Goal: Task Accomplishment & Management: Complete application form

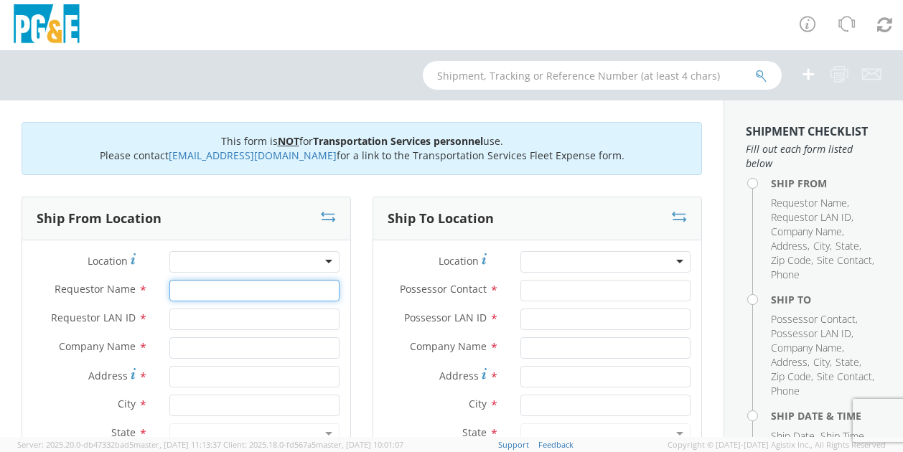
click at [208, 295] on input "Requestor Name *" at bounding box center [254, 291] width 170 height 22
type input "[PERSON_NAME]"
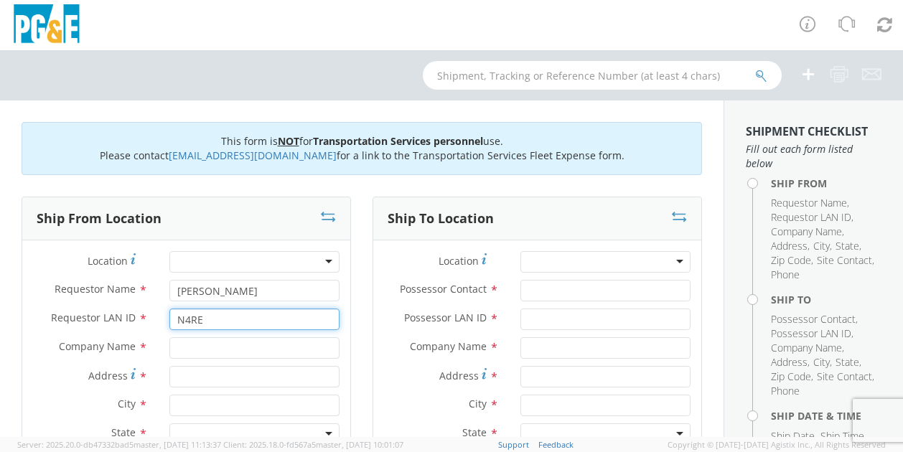
type input "N4RE"
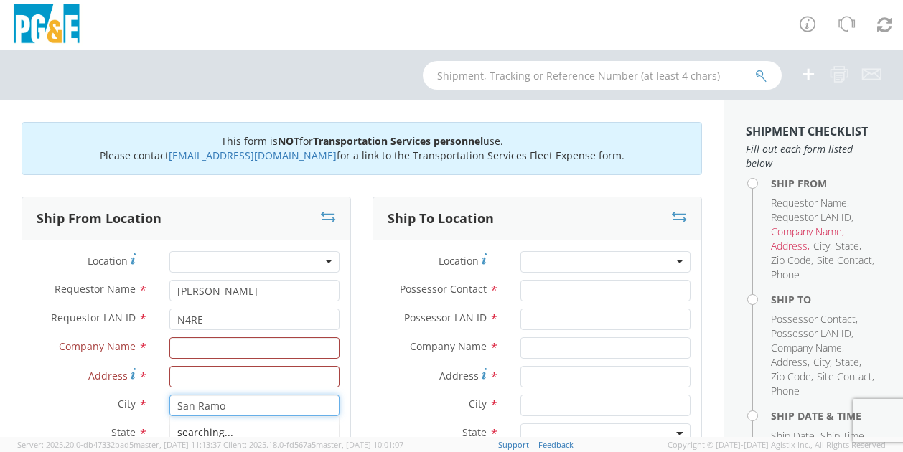
type input "San [PERSON_NAME]"
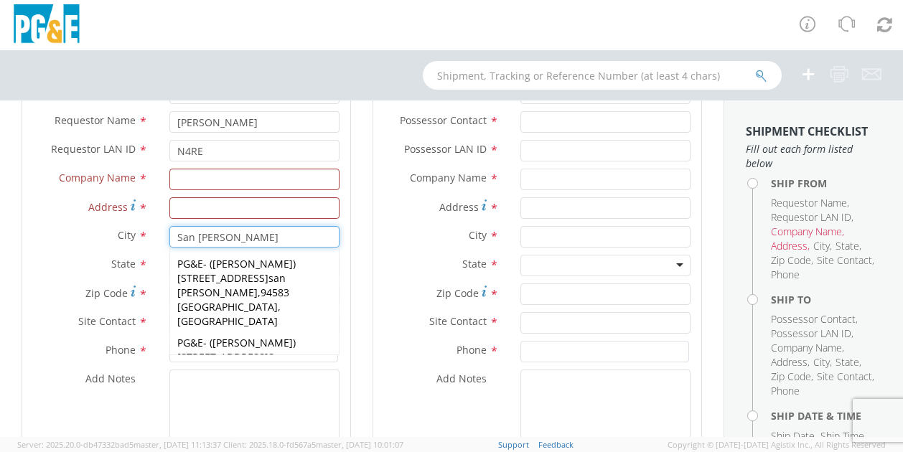
scroll to position [202, 0]
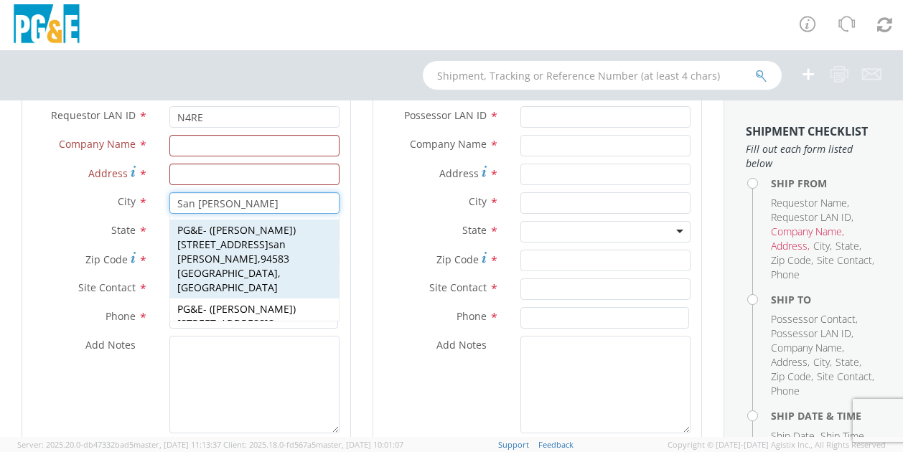
click at [263, 250] on div "PG&E - ( [PERSON_NAME] ) [STREET_ADDRESS][PERSON_NAME]" at bounding box center [254, 259] width 169 height 79
type input "PG&E"
type input "[STREET_ADDRESS]"
type input "san [PERSON_NAME]"
type input "94583"
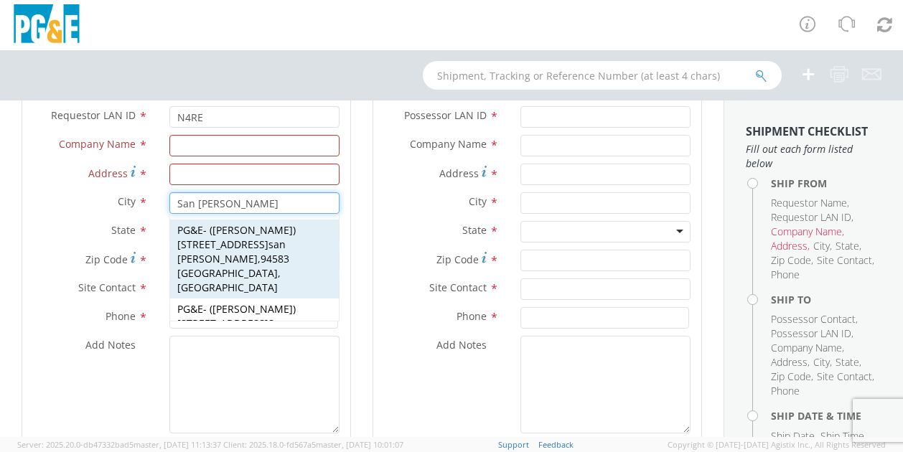
type input "[PERSON_NAME]"
type input "0000000"
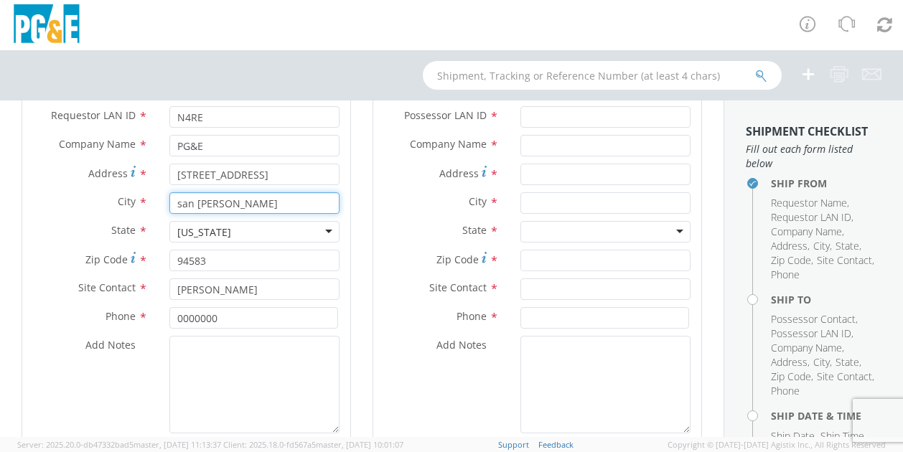
type input "san [PERSON_NAME]"
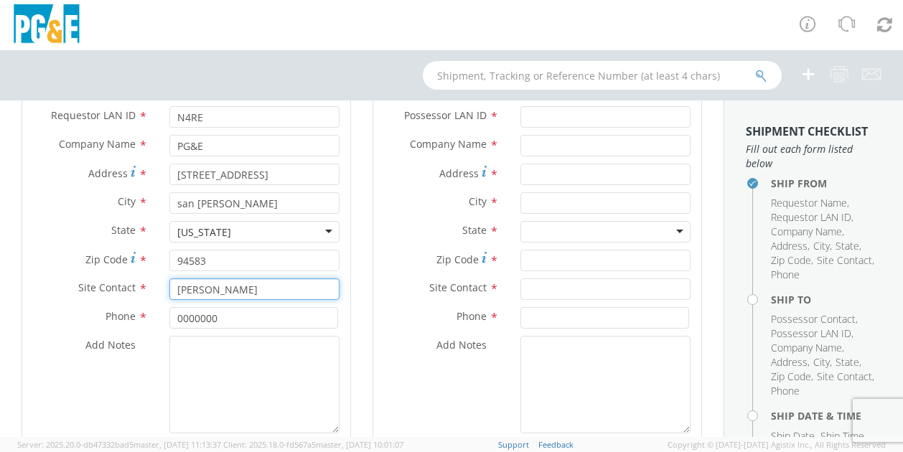
drag, startPoint x: 263, startPoint y: 281, endPoint x: -9, endPoint y: 250, distance: 273.1
click at [0, 250] on html "annexa Batch Shipping Guide Created with Sketch. calendar Created with Sketch." at bounding box center [451, 226] width 903 height 452
type input "[PERSON_NAME]"
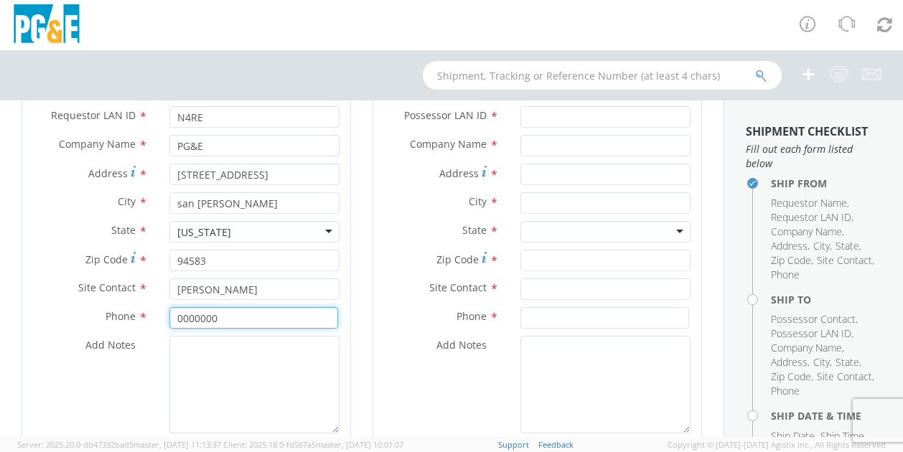
click at [278, 323] on input "0000000" at bounding box center [253, 318] width 169 height 22
drag, startPoint x: 263, startPoint y: 317, endPoint x: 156, endPoint y: 319, distance: 106.3
click at [159, 319] on div "0000000" at bounding box center [255, 318] width 192 height 22
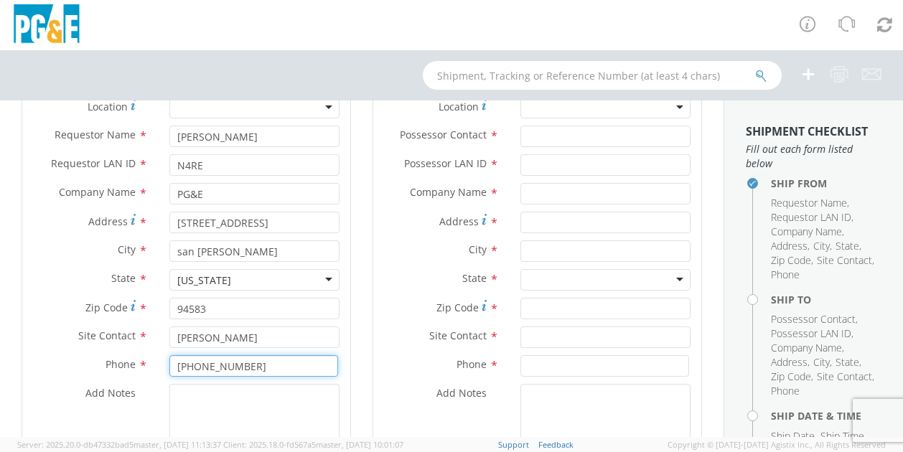
scroll to position [37, 0]
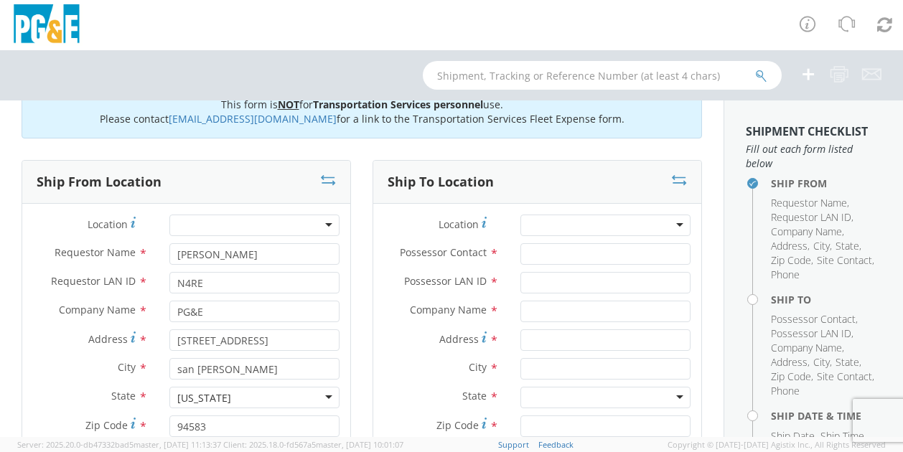
type input "[PHONE_NUMBER]"
click at [525, 249] on input "Possessor Contact *" at bounding box center [605, 254] width 170 height 22
type input "[PERSON_NAME]"
type input "DFMX"
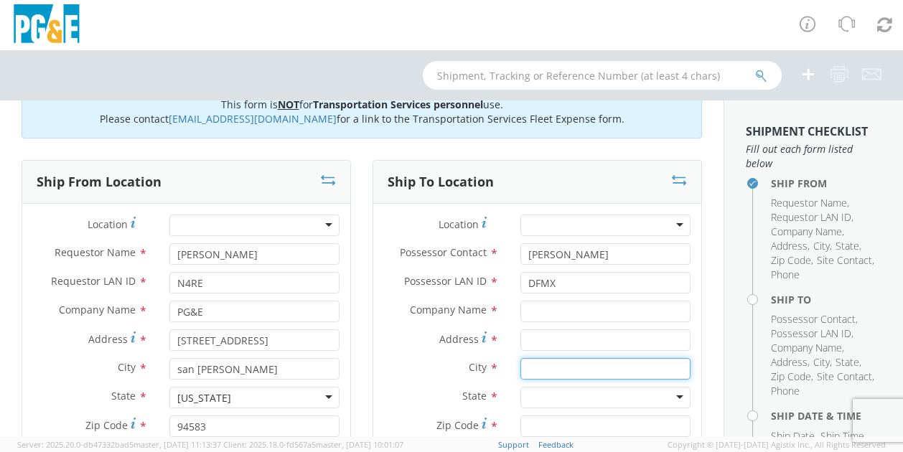
click at [571, 365] on input "text" at bounding box center [605, 369] width 170 height 22
type input "concord"
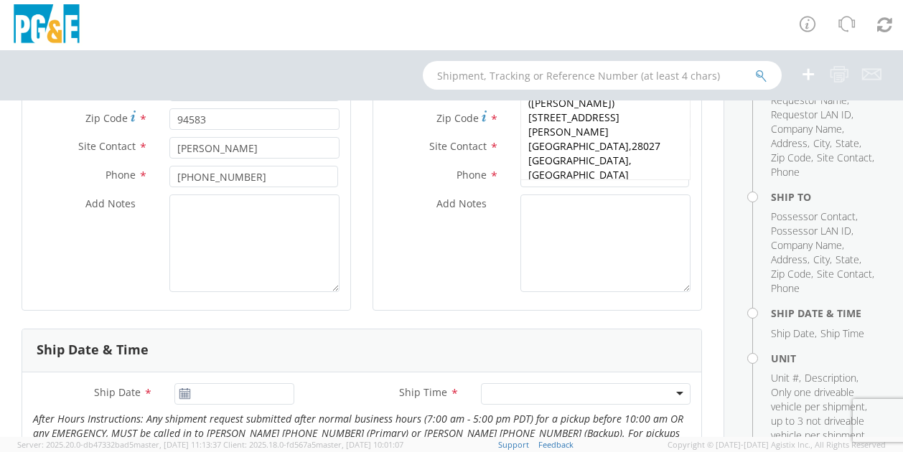
scroll to position [281, 0]
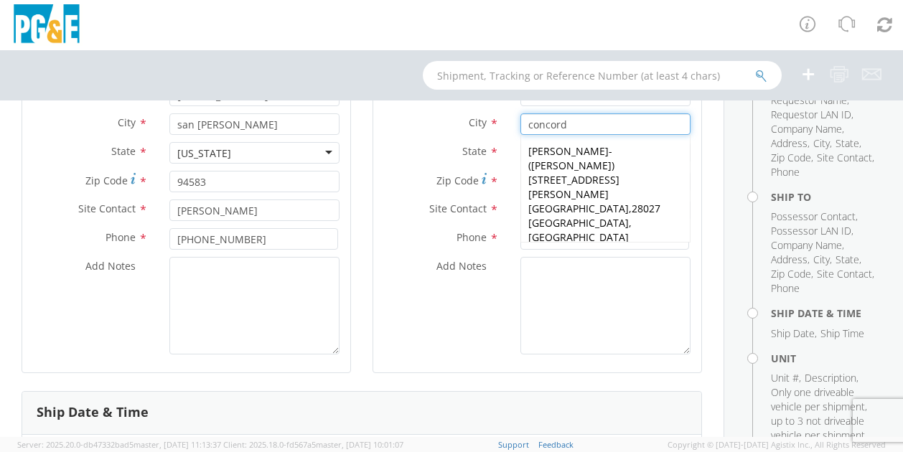
click at [615, 317] on span "[STREET_ADDRESS]" at bounding box center [592, 331] width 129 height 28
type input "PG&E"
type input "[STREET_ADDRESS]"
type input "[GEOGRAPHIC_DATA]"
type input "94518-2487"
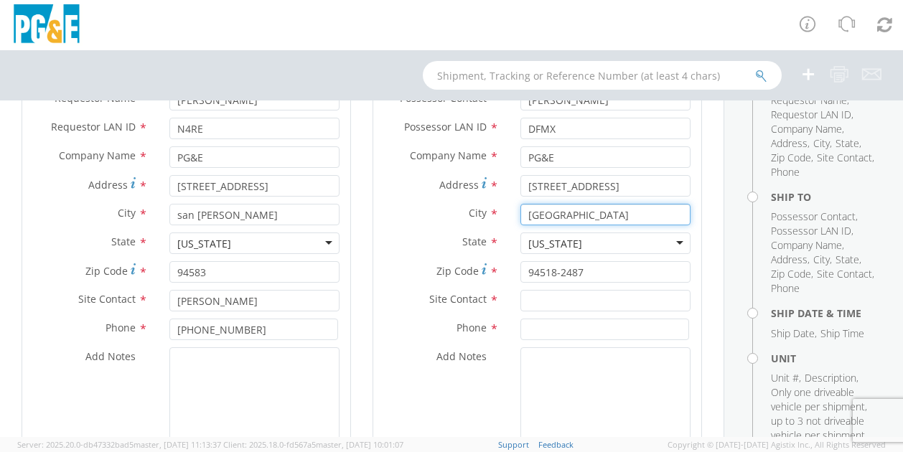
scroll to position [240, 0]
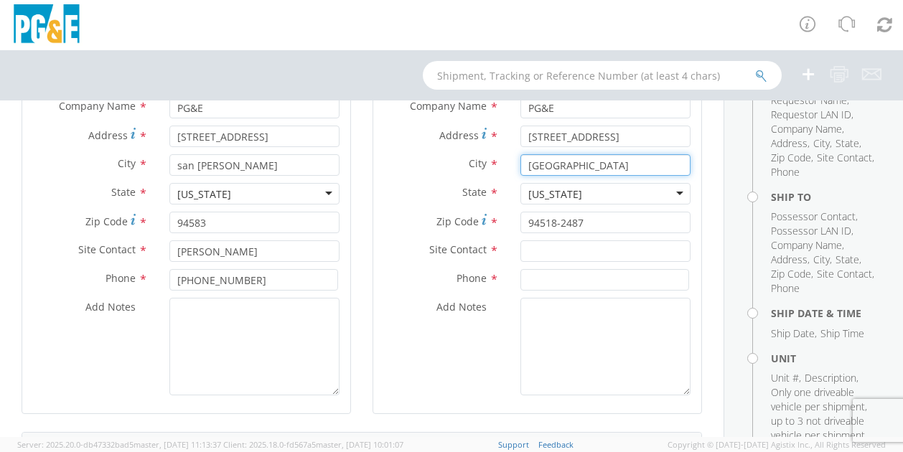
type input "[GEOGRAPHIC_DATA]"
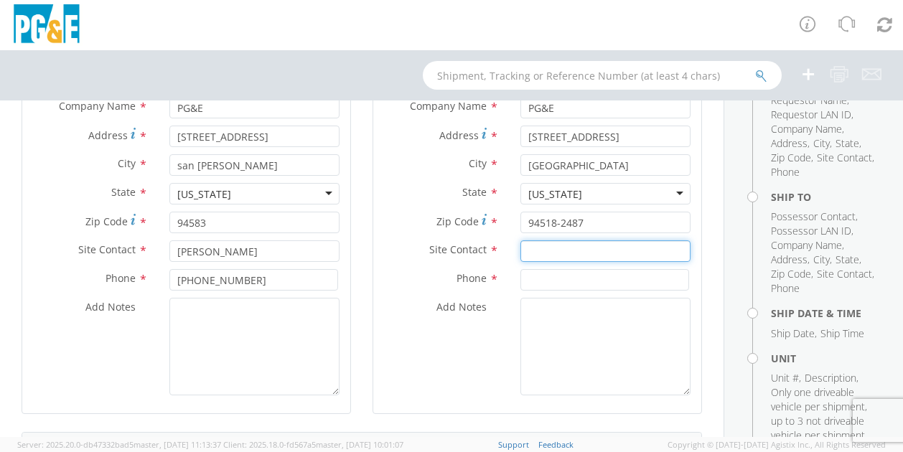
click at [554, 248] on input "text" at bounding box center [605, 251] width 170 height 22
type input "[PERSON_NAME]"
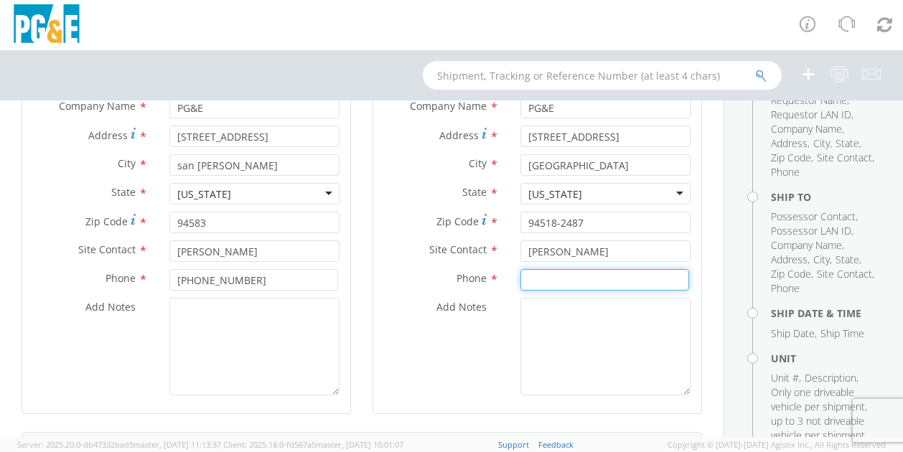
click at [528, 283] on input at bounding box center [604, 280] width 169 height 22
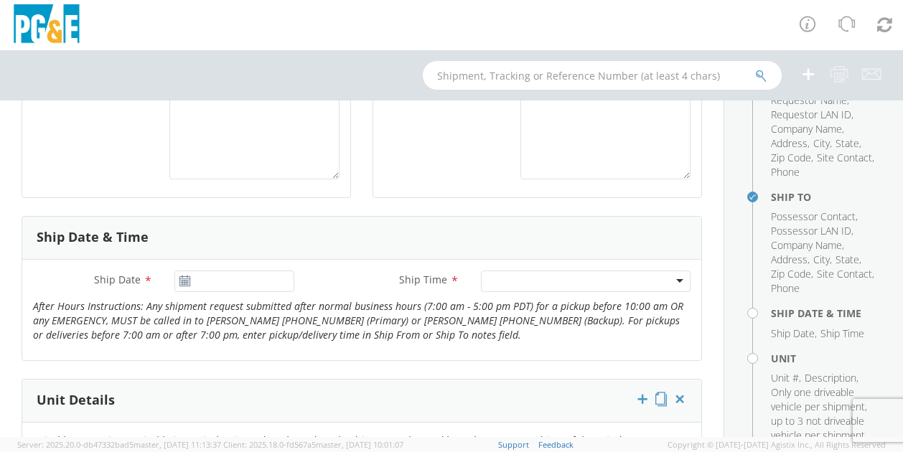
scroll to position [482, 0]
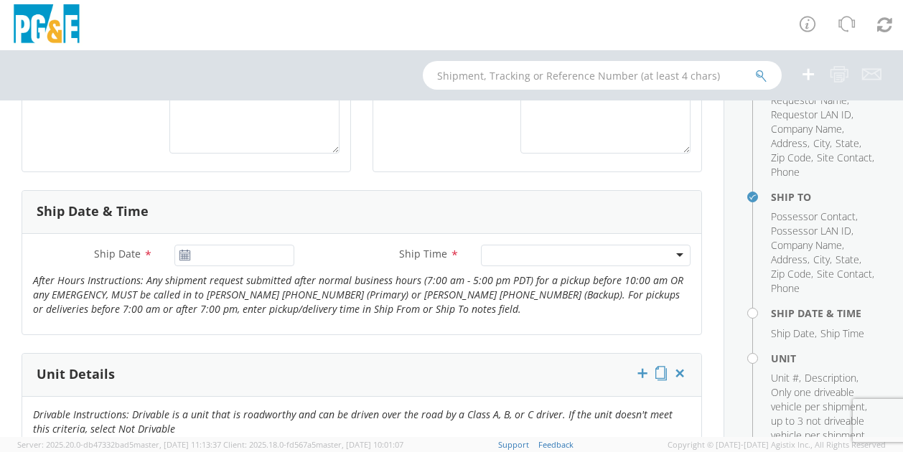
type input "[PHONE_NUMBER]"
click at [183, 253] on icon at bounding box center [185, 255] width 12 height 11
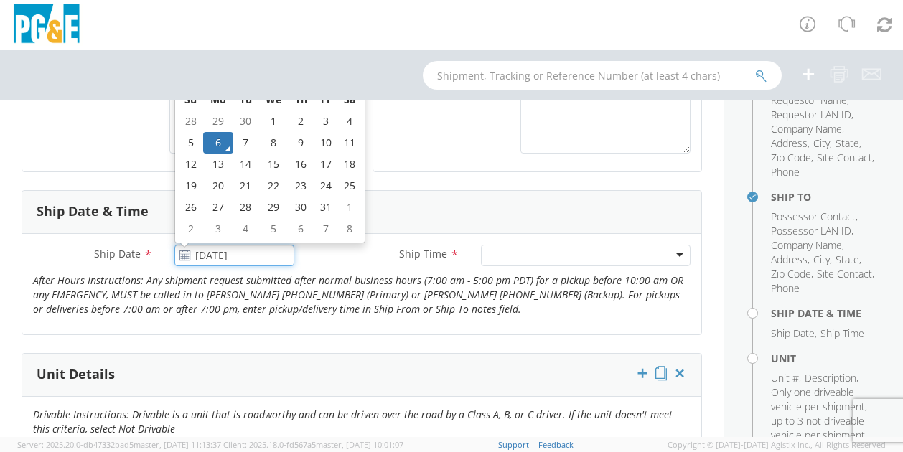
click at [199, 250] on input "[DATE]" at bounding box center [234, 256] width 120 height 22
click at [242, 138] on td "7" at bounding box center [245, 143] width 25 height 22
type input "[DATE]"
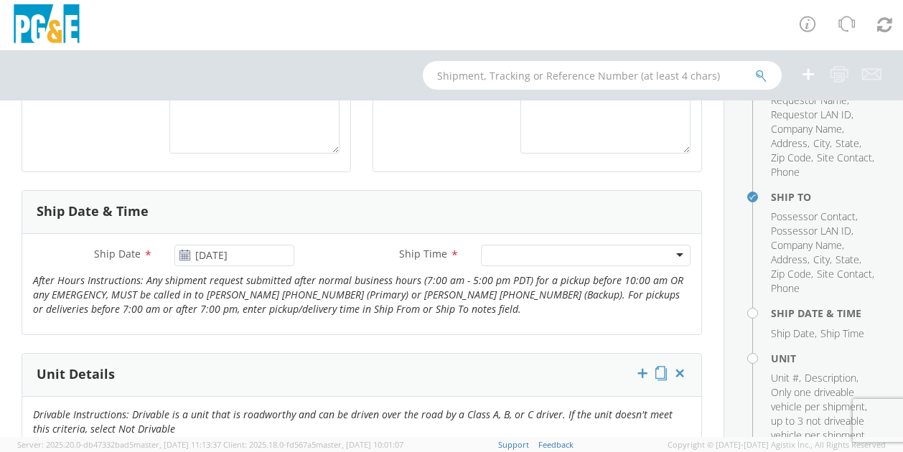
click at [678, 256] on div at bounding box center [586, 256] width 210 height 22
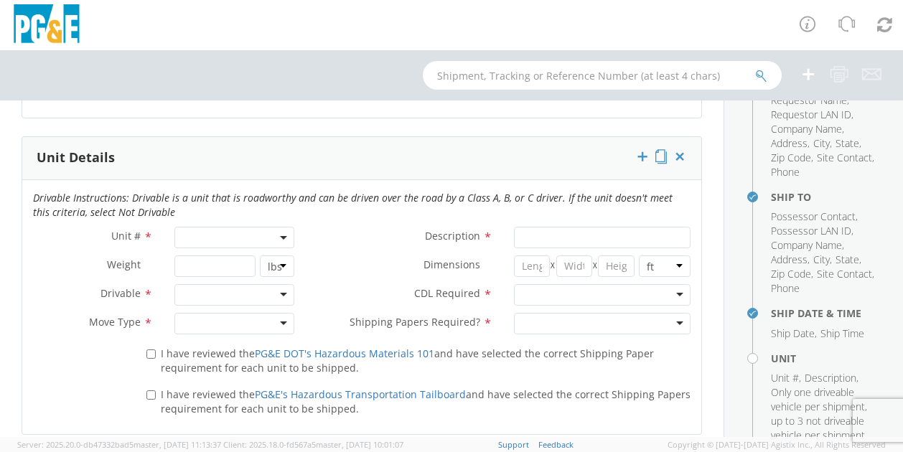
scroll to position [683, 0]
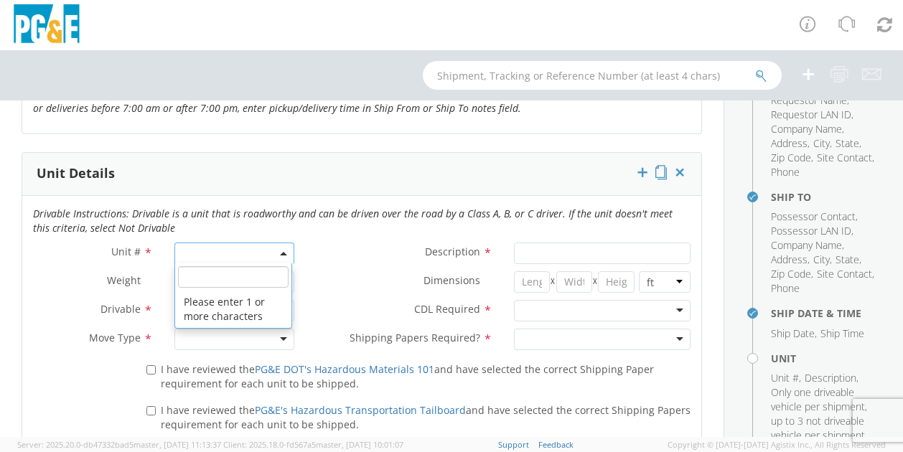
click at [202, 248] on span at bounding box center [234, 254] width 120 height 22
click at [192, 274] on input "search" at bounding box center [233, 277] width 111 height 22
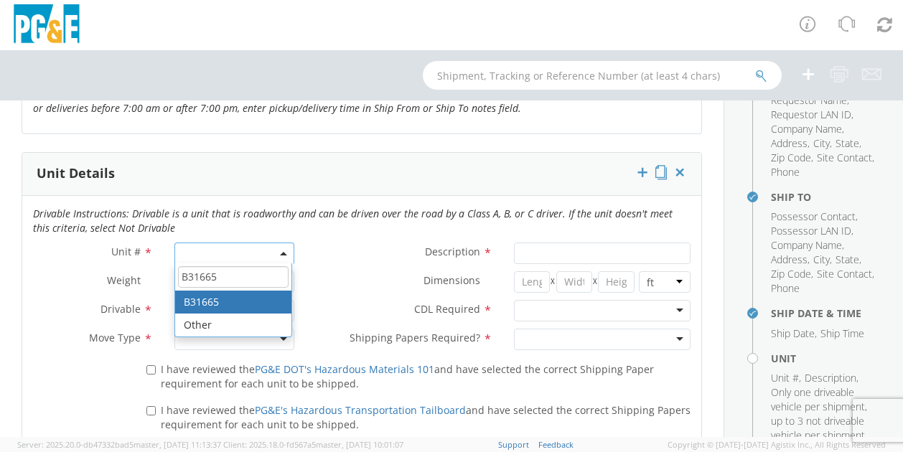
type input "B31665"
type input "PICKUP; 3/4T 4X4"
type input "10000"
select select "B31665"
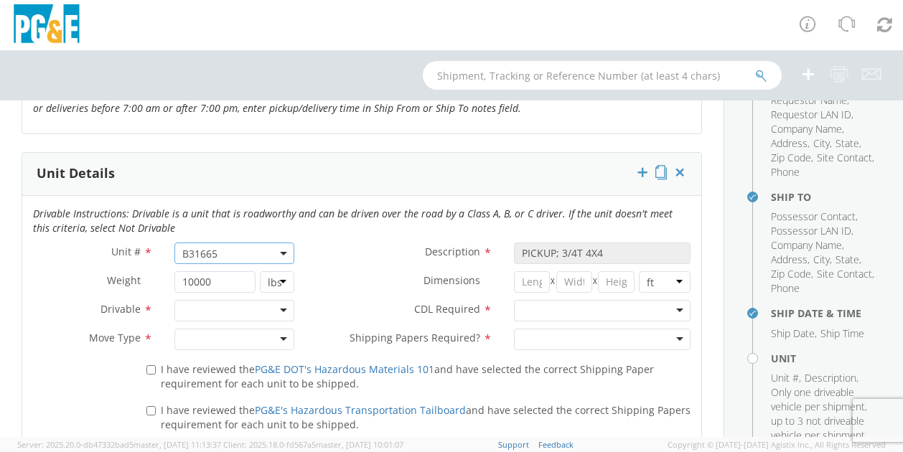
click at [232, 317] on div at bounding box center [234, 311] width 120 height 22
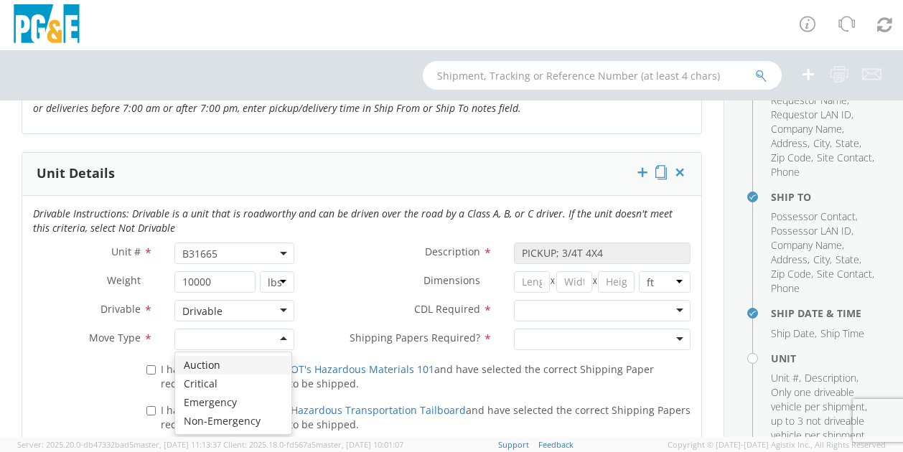
click at [286, 337] on div at bounding box center [234, 340] width 120 height 22
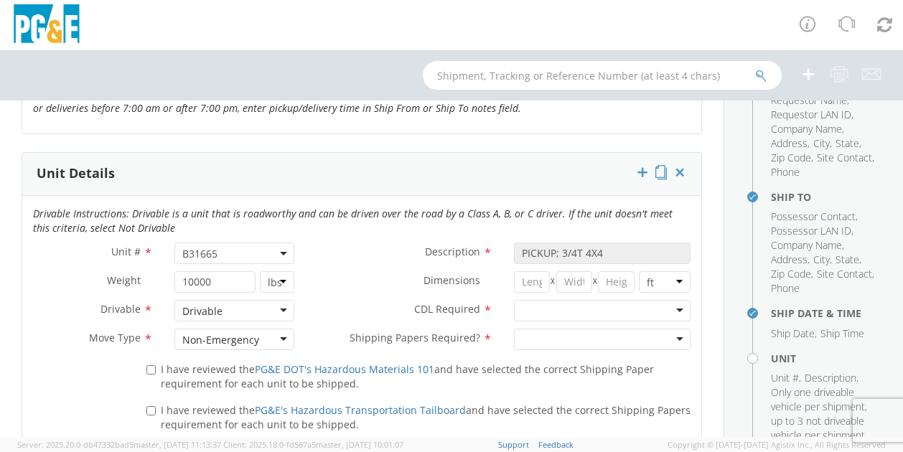
click at [670, 312] on div at bounding box center [602, 311] width 177 height 22
click at [670, 337] on div at bounding box center [602, 340] width 177 height 22
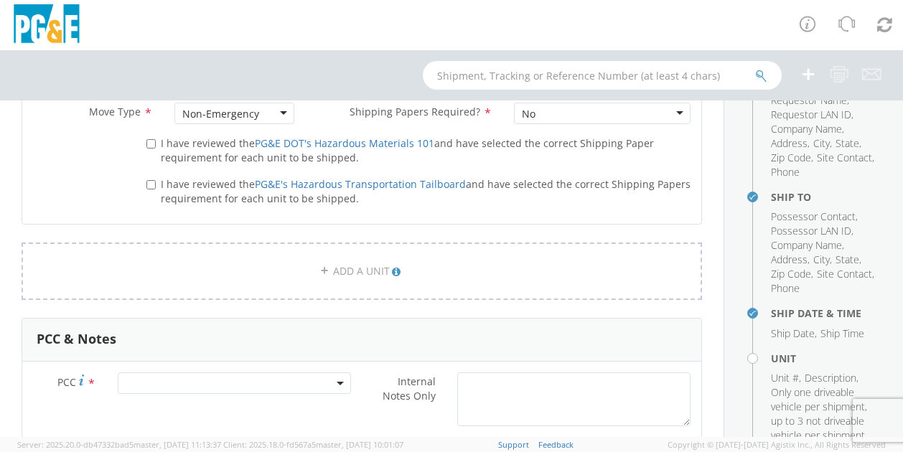
scroll to position [914, 0]
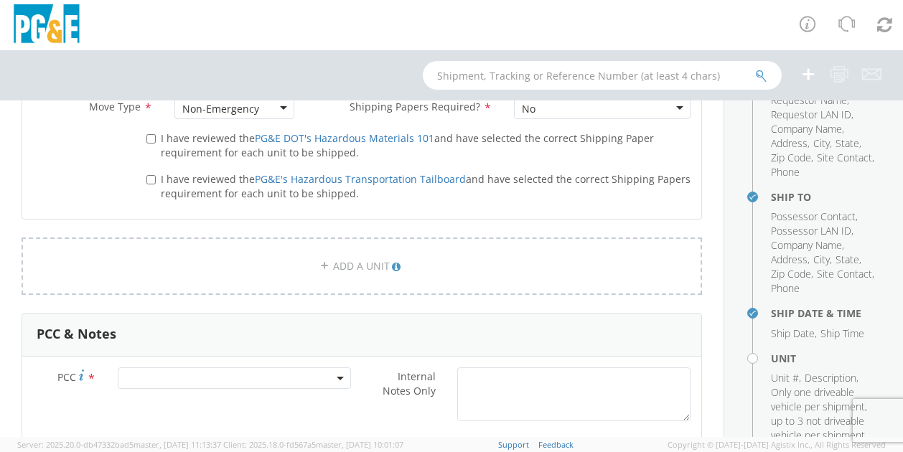
click at [155, 138] on label "I have reviewed the PG&E DOT's Hazardous Materials 101 and have selected the co…" at bounding box center [418, 144] width 544 height 31
click at [155, 138] on input "I have reviewed the PG&E DOT's Hazardous Materials 101 and have selected the co…" at bounding box center [150, 138] width 9 height 9
checkbox input "true"
click at [147, 175] on input "I have reviewed the PG&E's Hazardous Transportation Tailboard and have selected…" at bounding box center [150, 179] width 9 height 9
checkbox input "true"
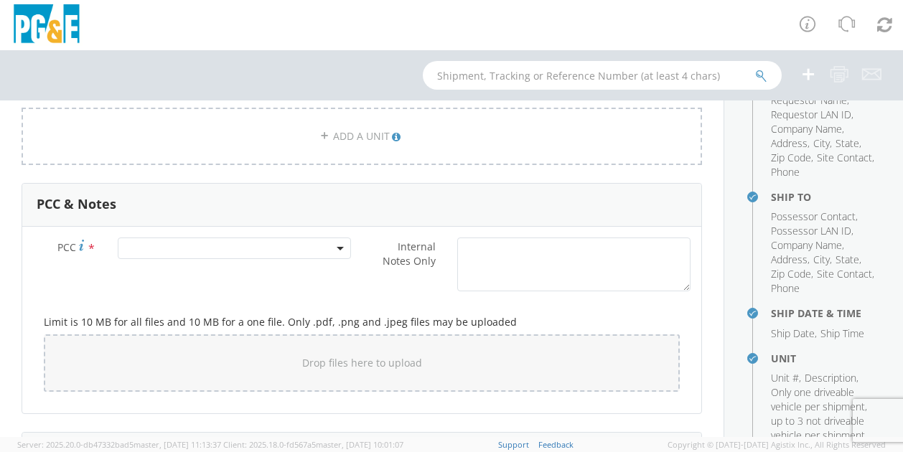
scroll to position [1055, 0]
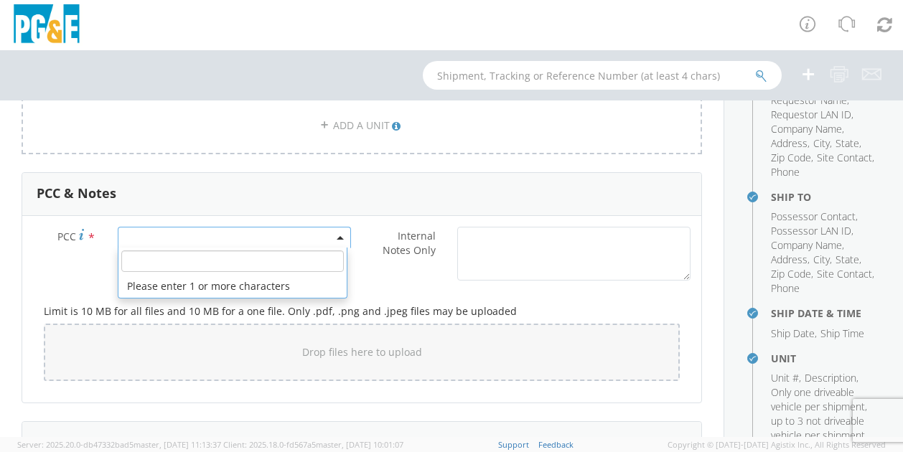
drag, startPoint x: 151, startPoint y: 235, endPoint x: 154, endPoint y: 276, distance: 40.3
click at [152, 235] on span at bounding box center [234, 238] width 233 height 22
click at [156, 265] on input "number" at bounding box center [232, 261] width 222 height 22
type input "12884"
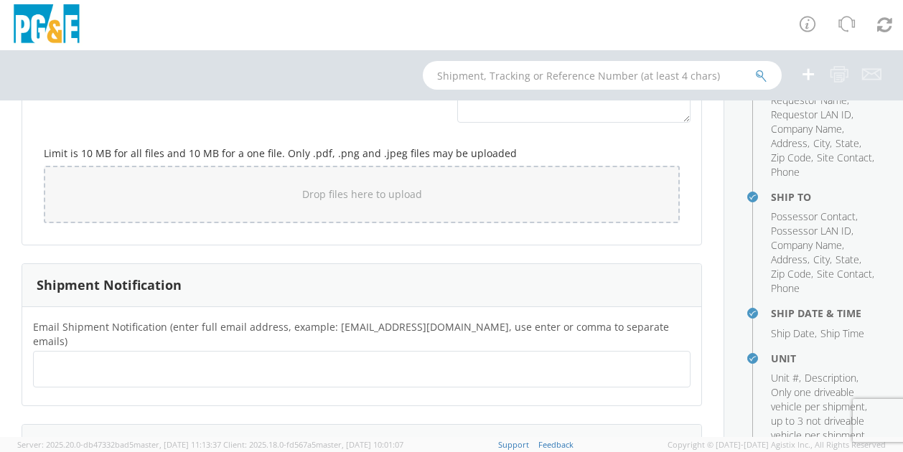
scroll to position [1322, 0]
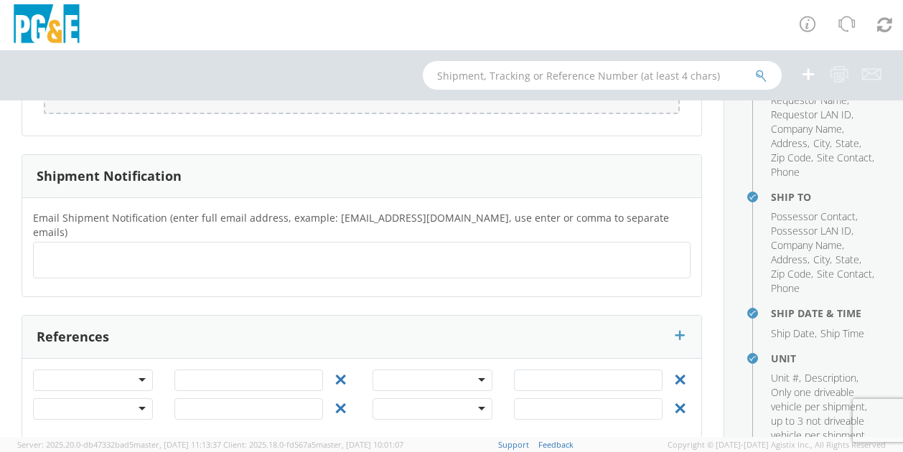
click at [208, 248] on ul at bounding box center [361, 260] width 645 height 24
paste input "[EMAIL_ADDRESS][DOMAIN_NAME], [EMAIL_ADDRESS][DOMAIN_NAME], [EMAIL_ADDRESS][DOM…"
type input "[EMAIL_ADDRESS][DOMAIN_NAME], [EMAIL_ADDRESS][DOMAIN_NAME], [EMAIL_ADDRESS][DOM…"
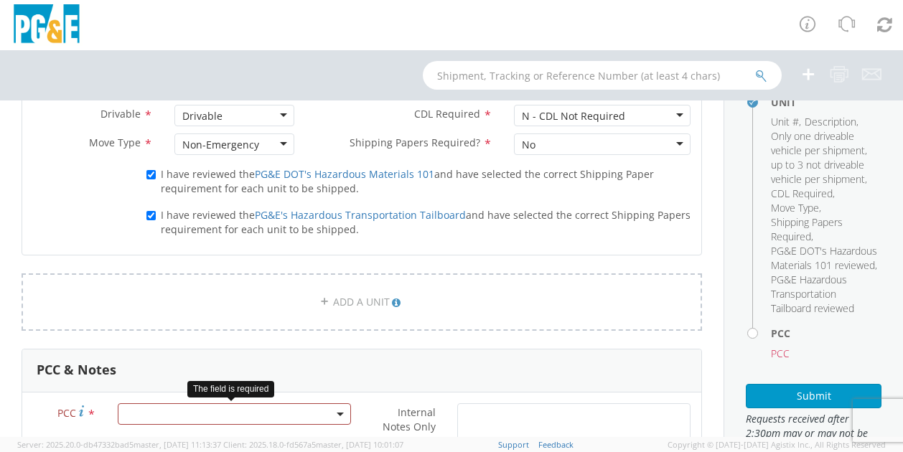
scroll to position [1025, 0]
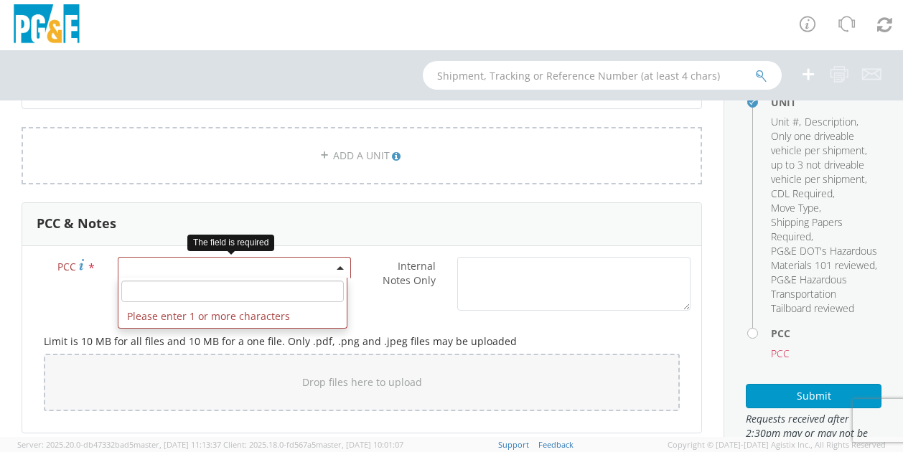
click at [191, 262] on span at bounding box center [234, 268] width 233 height 22
click at [194, 289] on input "number" at bounding box center [232, 292] width 222 height 22
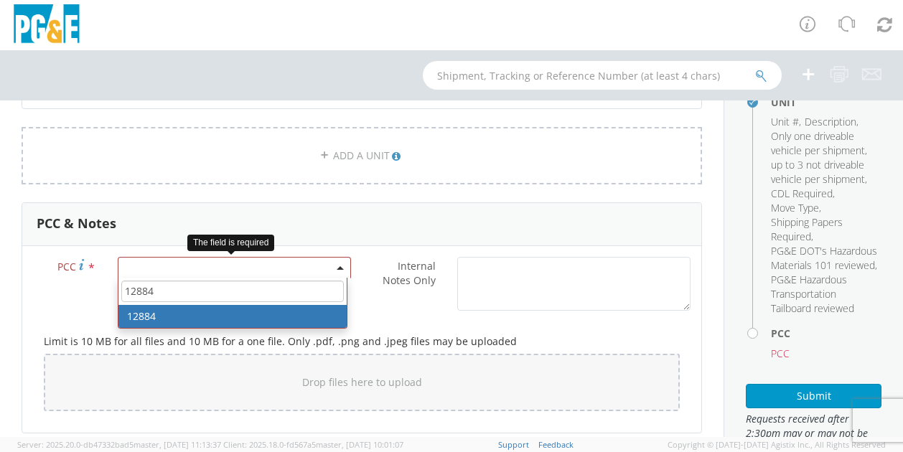
type input "12884"
select select "12884"
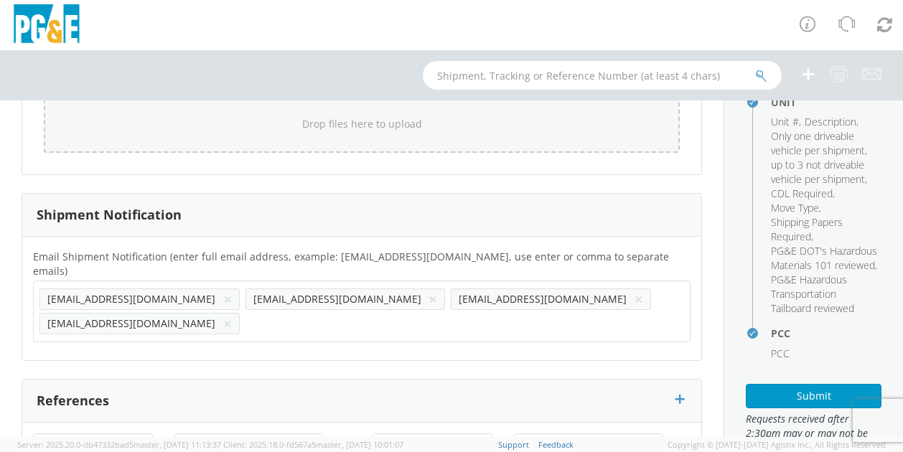
scroll to position [1289, 0]
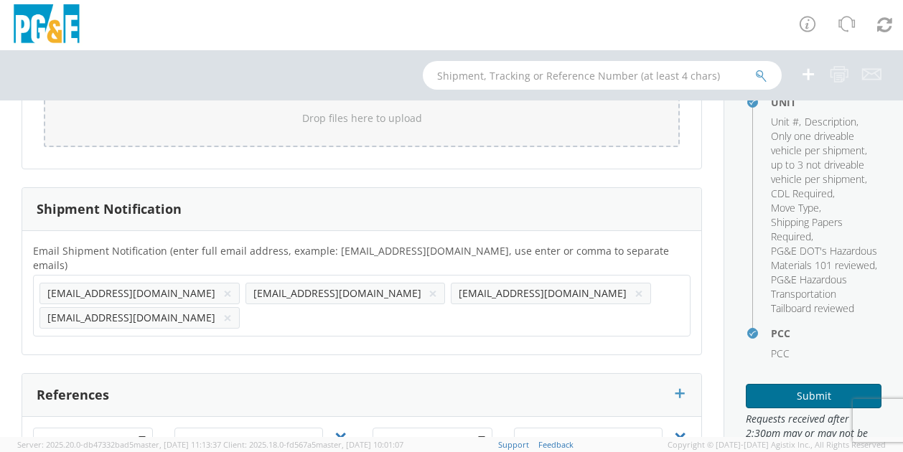
click at [800, 408] on button "Submit" at bounding box center [814, 396] width 136 height 24
